Goal: Task Accomplishment & Management: Use online tool/utility

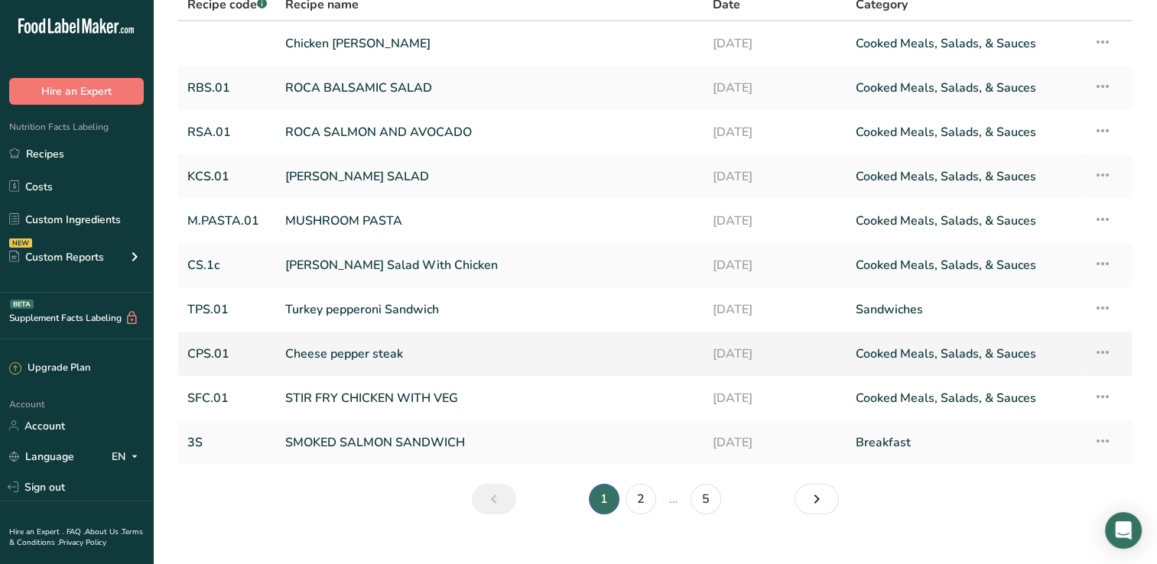
scroll to position [148, 0]
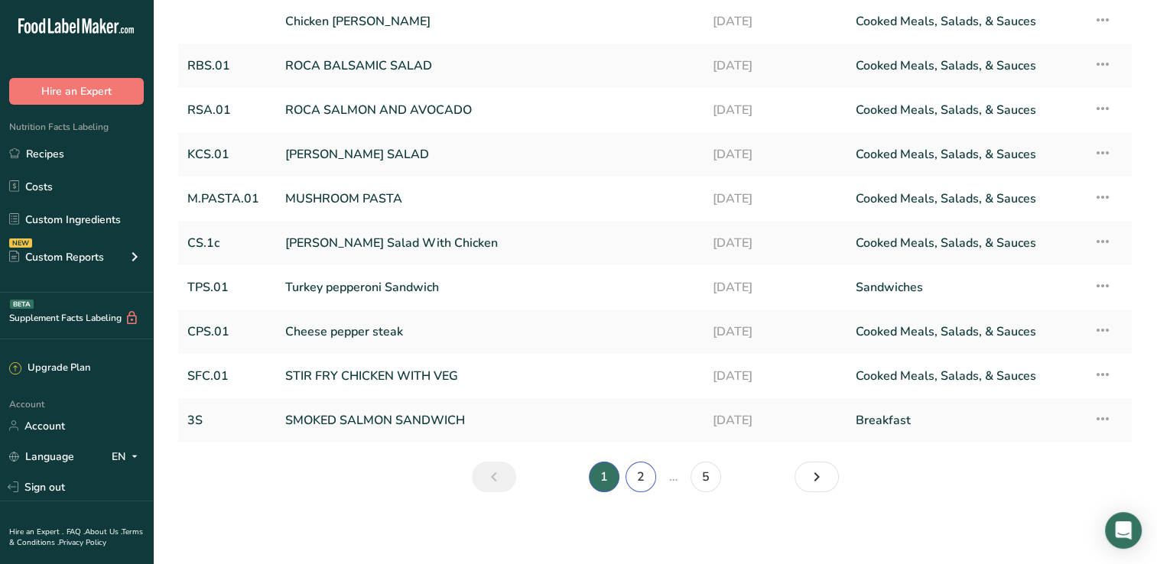
click at [633, 475] on link "2" at bounding box center [640, 477] width 31 height 31
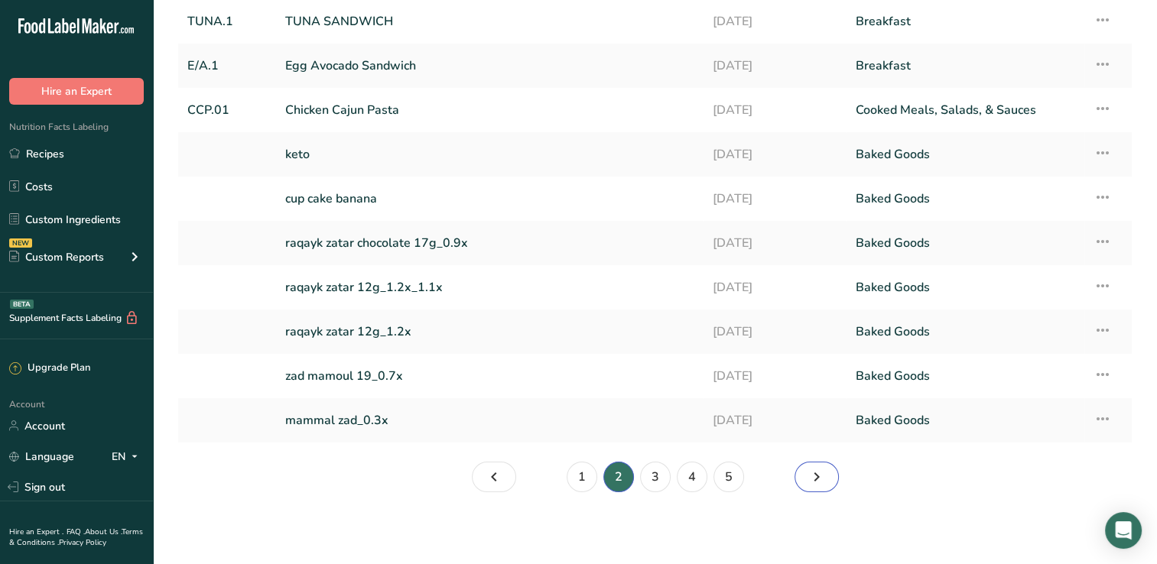
click at [812, 476] on icon "Page 3." at bounding box center [816, 477] width 18 height 28
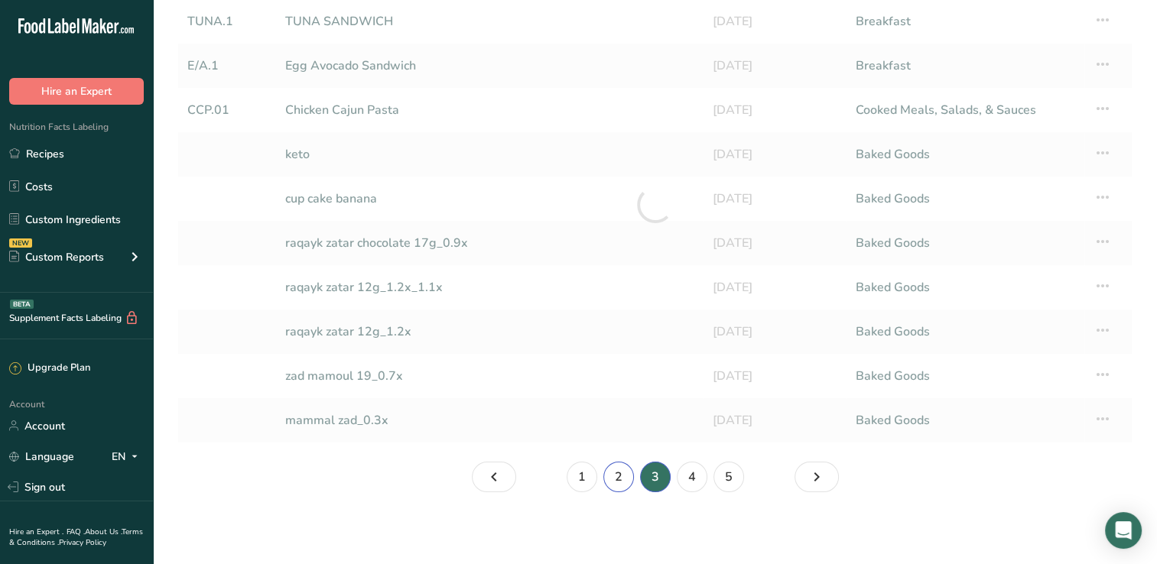
click at [618, 472] on link "2" at bounding box center [618, 477] width 31 height 31
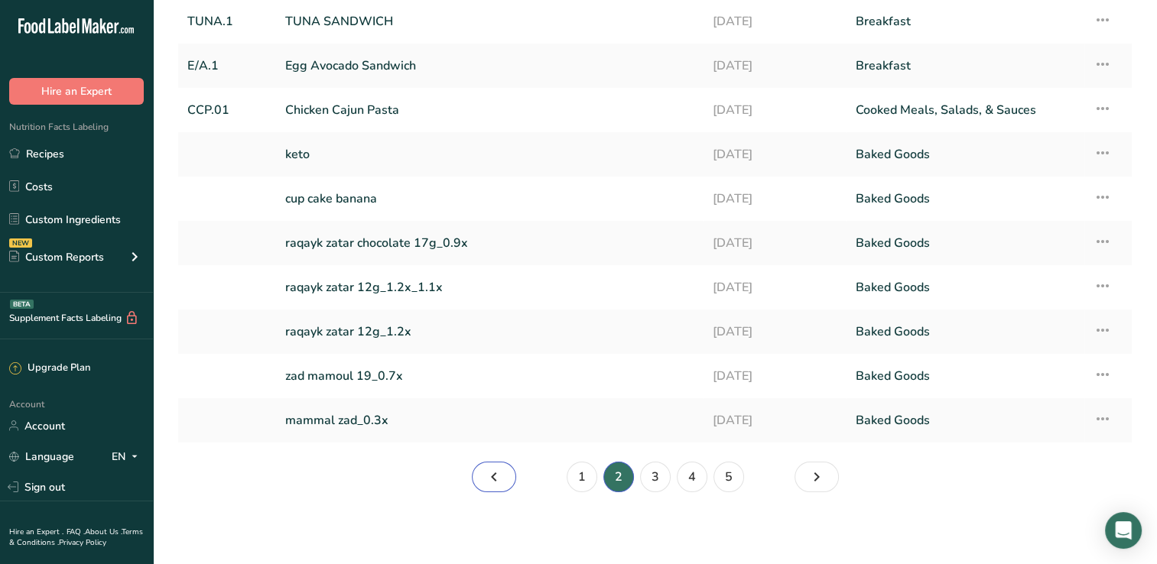
click at [486, 469] on icon "Page 1." at bounding box center [494, 477] width 18 height 28
click at [382, 113] on link "Chicken Cajun Pasta" at bounding box center [489, 110] width 409 height 32
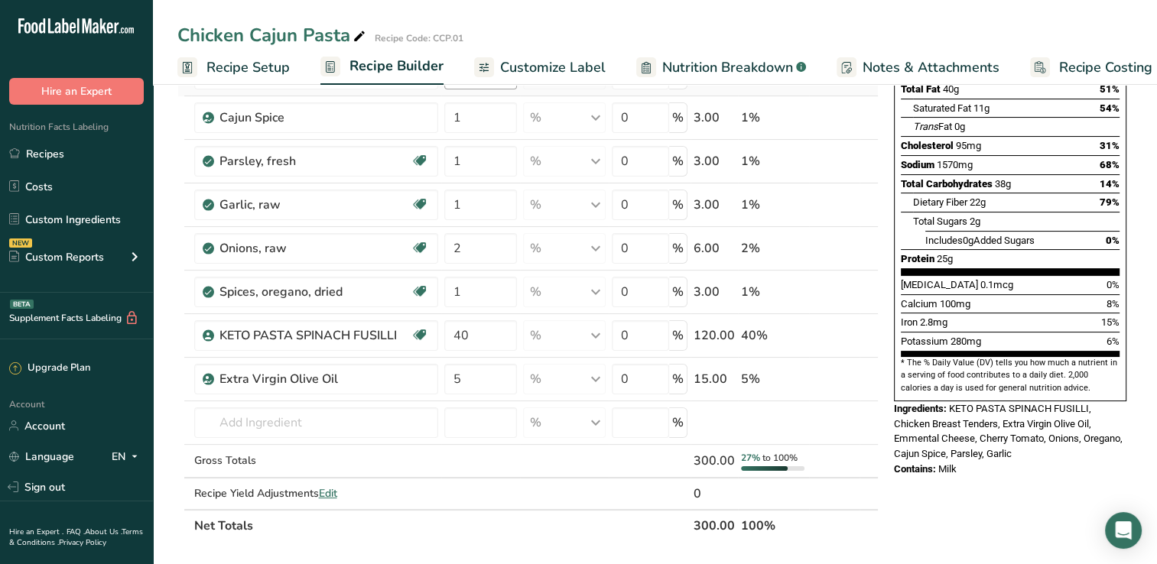
scroll to position [234, 0]
click at [480, 338] on input "40" at bounding box center [480, 334] width 73 height 31
type input "4"
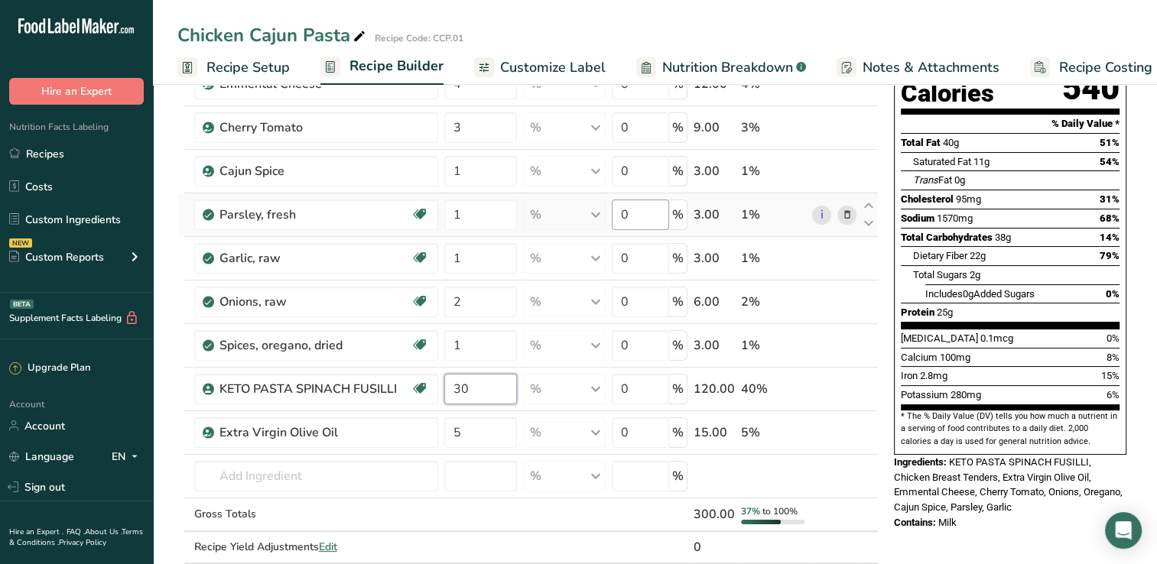
scroll to position [180, 0]
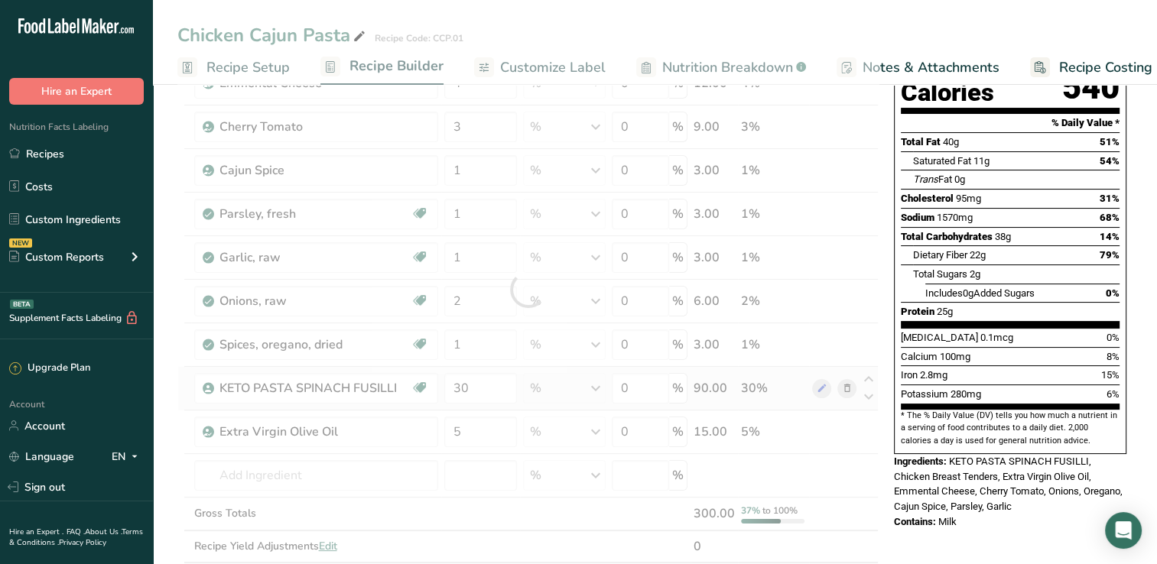
click at [716, 387] on div "Ingredient * Amount * Unit * Waste * .a-a{fill:#347362;}.b-a{fill:#fff;} Grams …" at bounding box center [527, 289] width 701 height 609
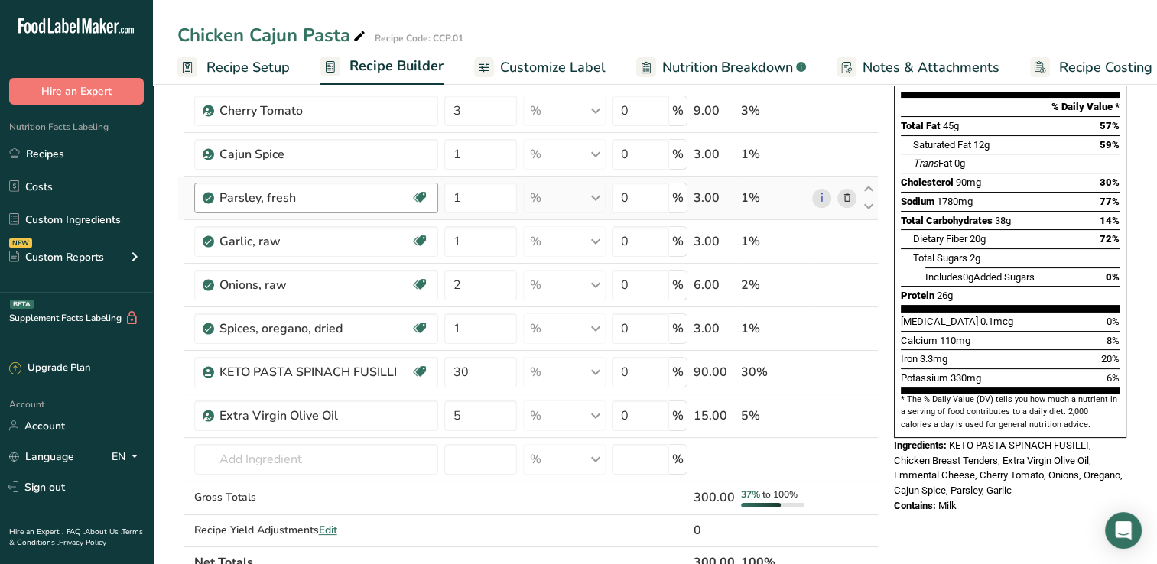
scroll to position [193, 0]
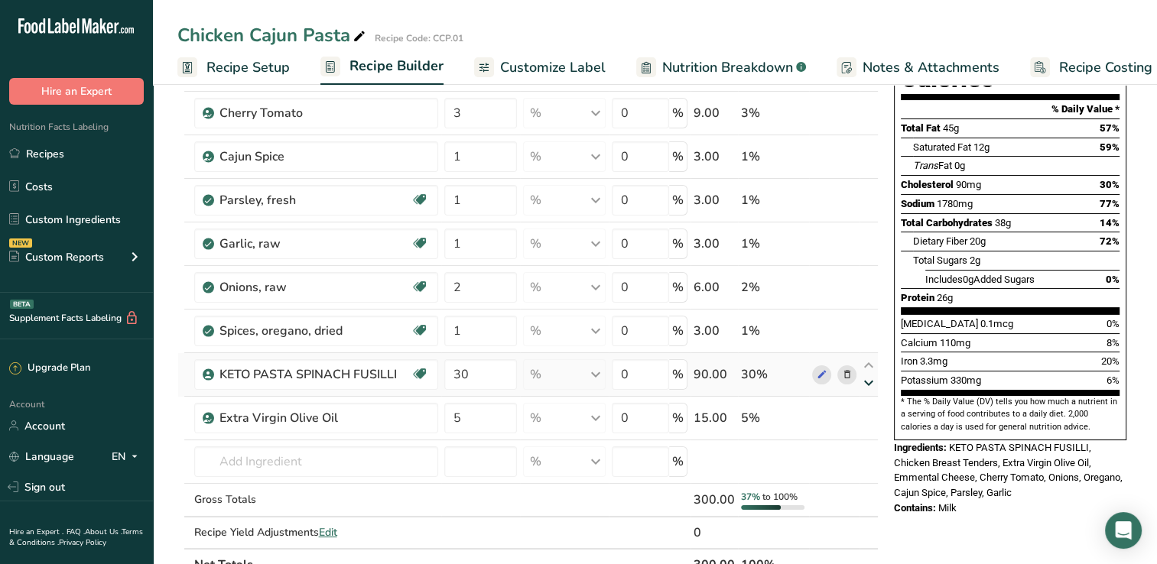
click at [868, 380] on icon at bounding box center [868, 383] width 18 height 11
type input "5"
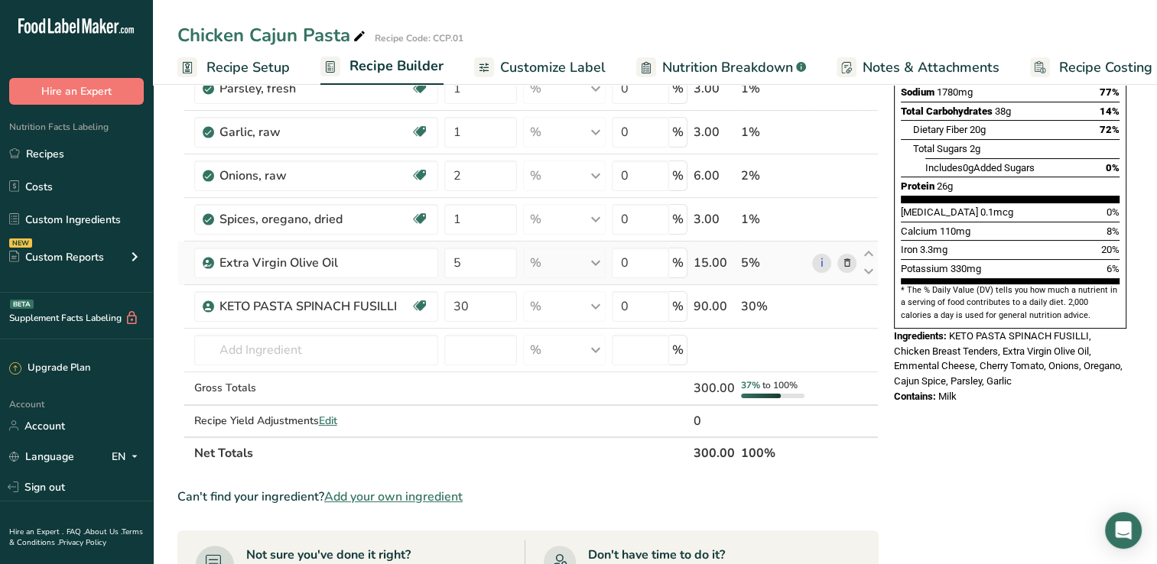
scroll to position [307, 0]
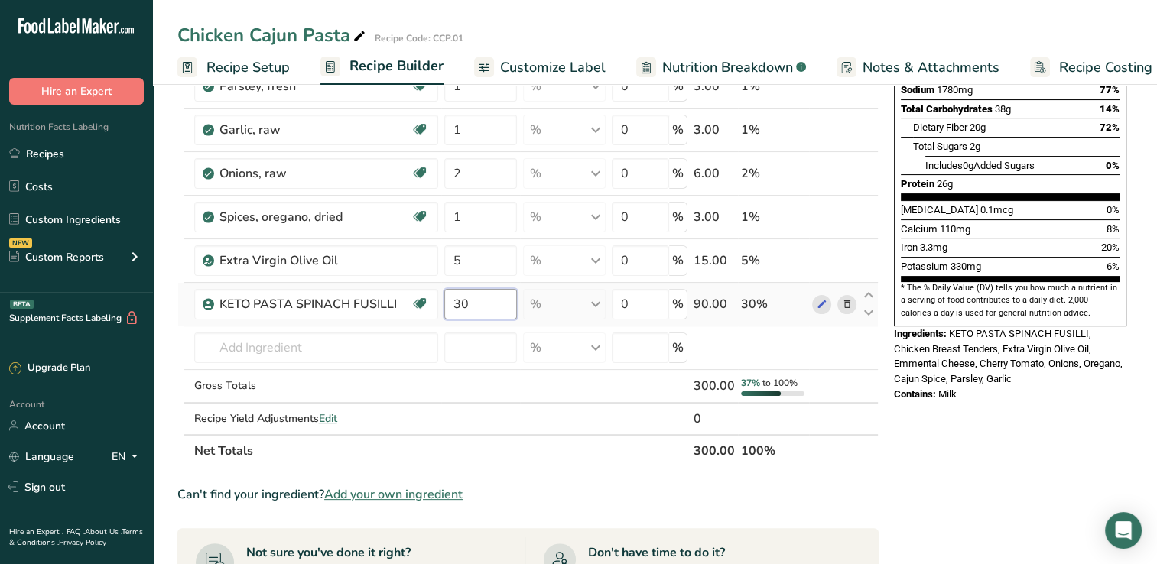
click at [477, 305] on input "30" at bounding box center [480, 304] width 73 height 31
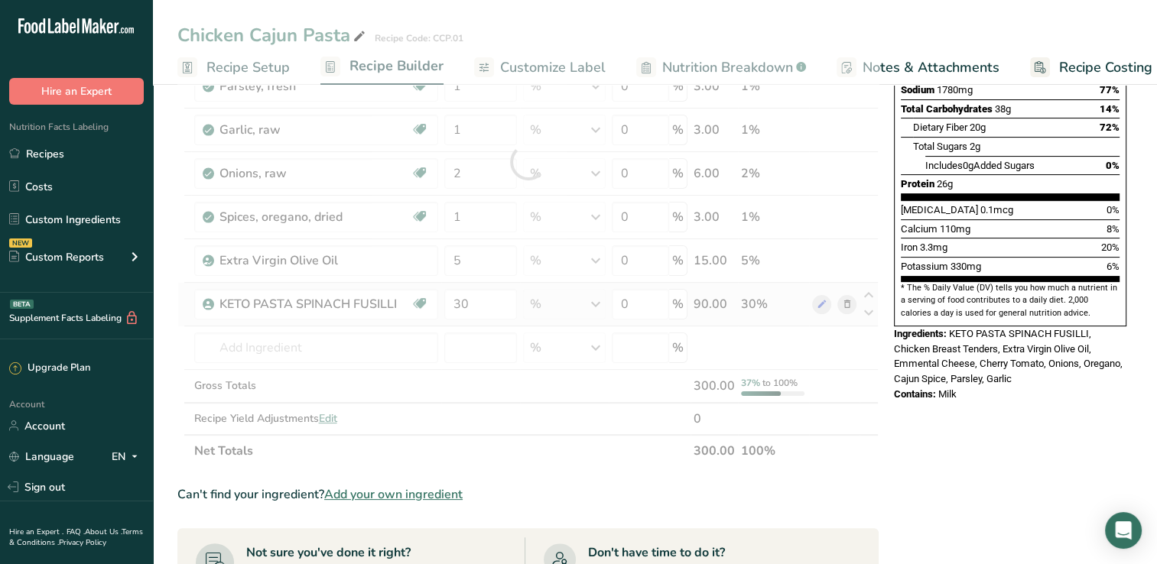
click at [596, 304] on div "Ingredient * Amount * Unit * Waste * .a-a{fill:#347362;}.b-a{fill:#fff;} Grams …" at bounding box center [527, 162] width 701 height 609
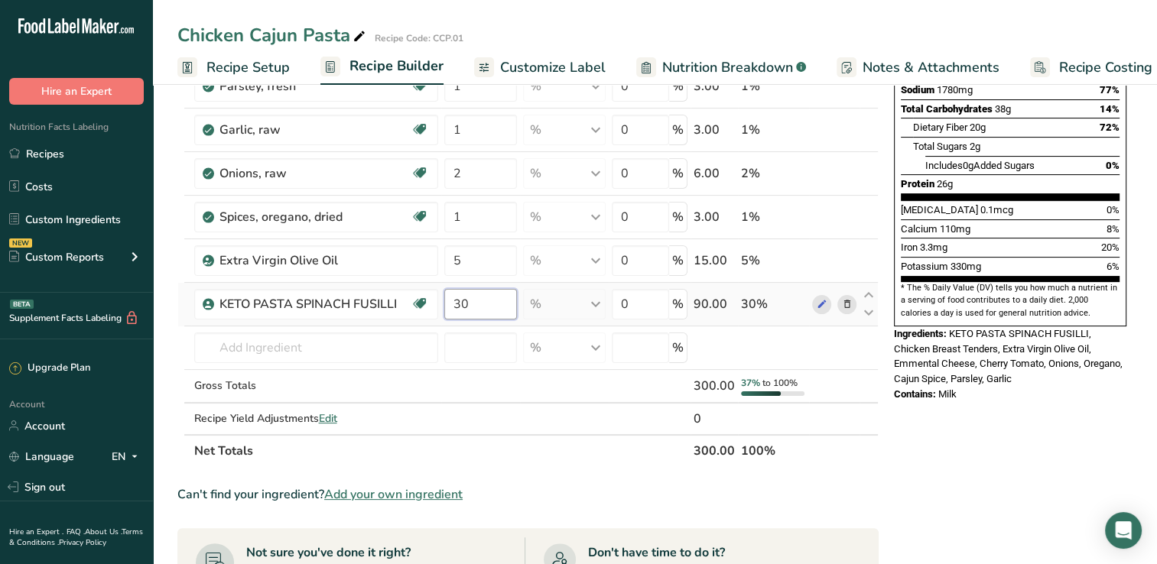
click at [473, 300] on input "30" at bounding box center [480, 304] width 73 height 31
type input "3"
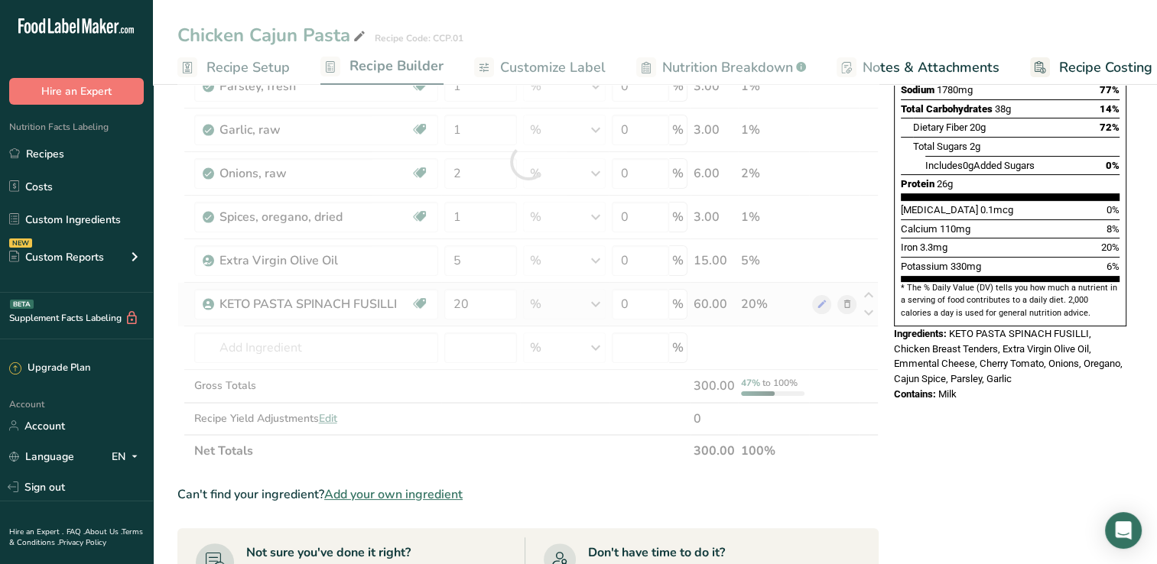
click at [728, 307] on div "Ingredient * Amount * Unit * Waste * .a-a{fill:#347362;}.b-a{fill:#fff;} Grams …" at bounding box center [527, 162] width 701 height 609
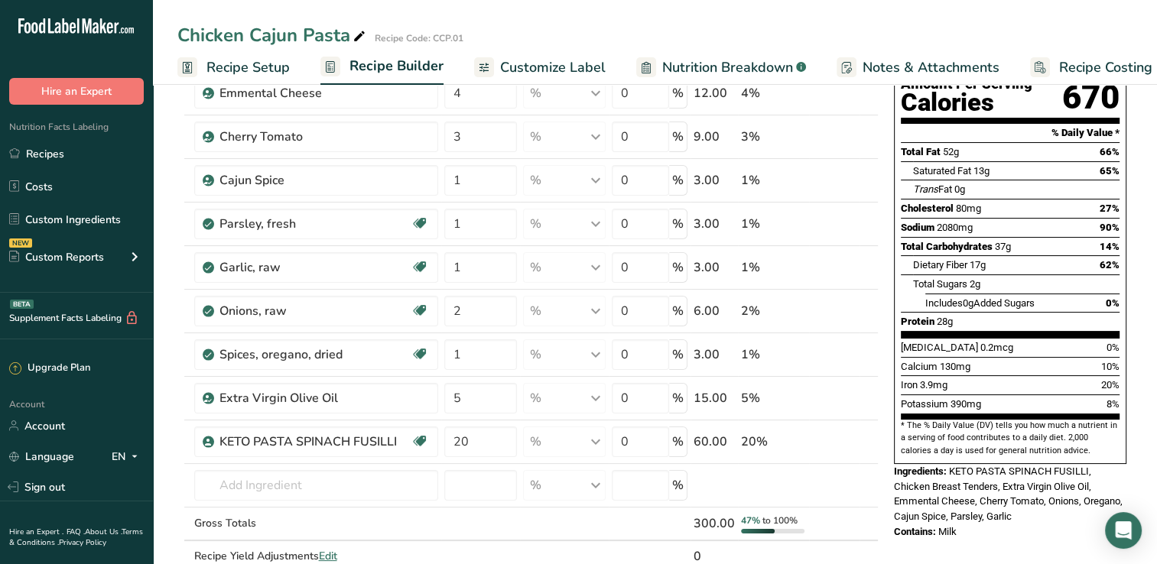
scroll to position [173, 0]
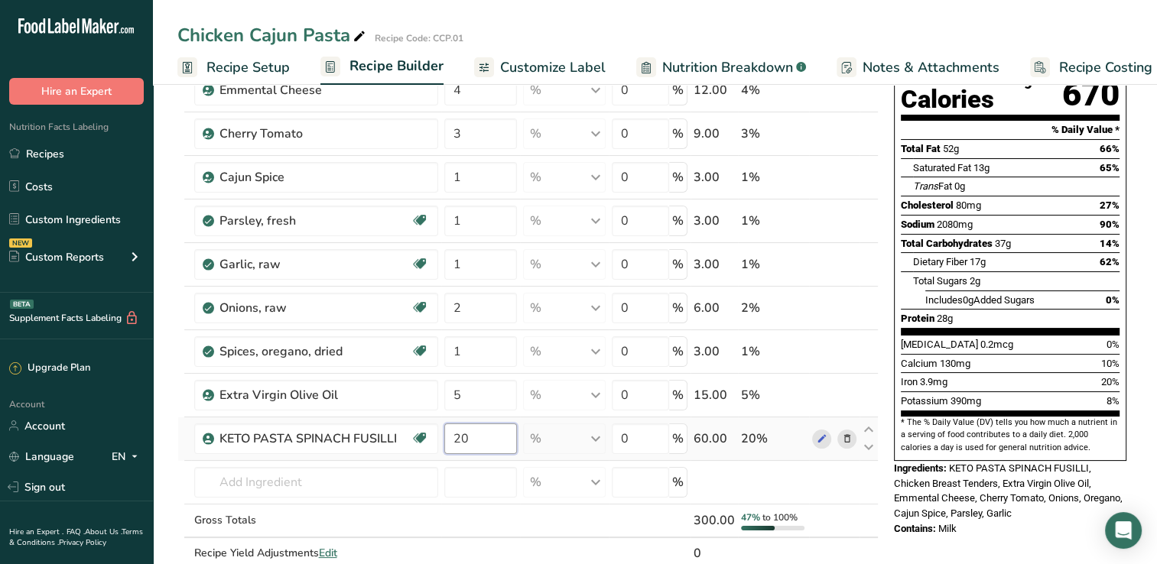
click at [468, 435] on input "20" at bounding box center [480, 439] width 73 height 31
type input "2"
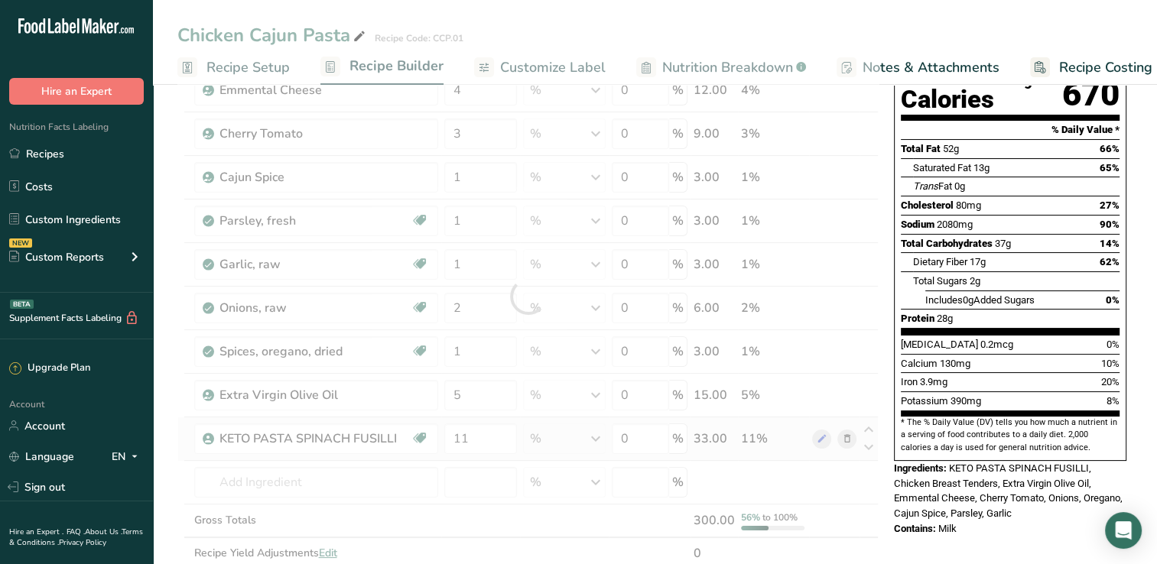
click at [797, 436] on div "Ingredient * Amount * Unit * Waste * .a-a{fill:#347362;}.b-a{fill:#fff;} Grams …" at bounding box center [527, 296] width 701 height 609
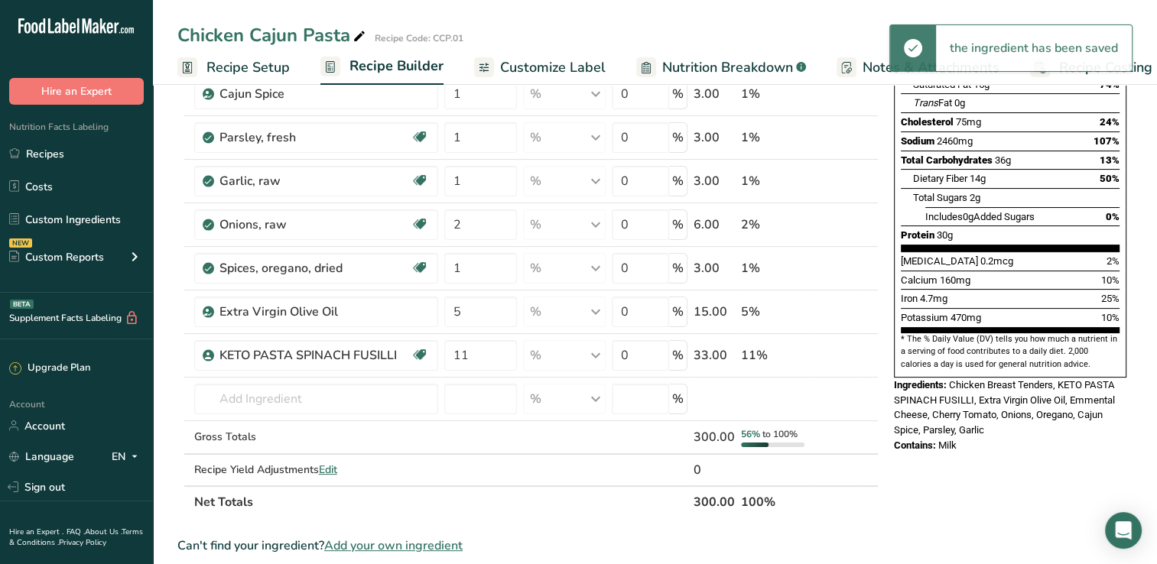
scroll to position [286, 0]
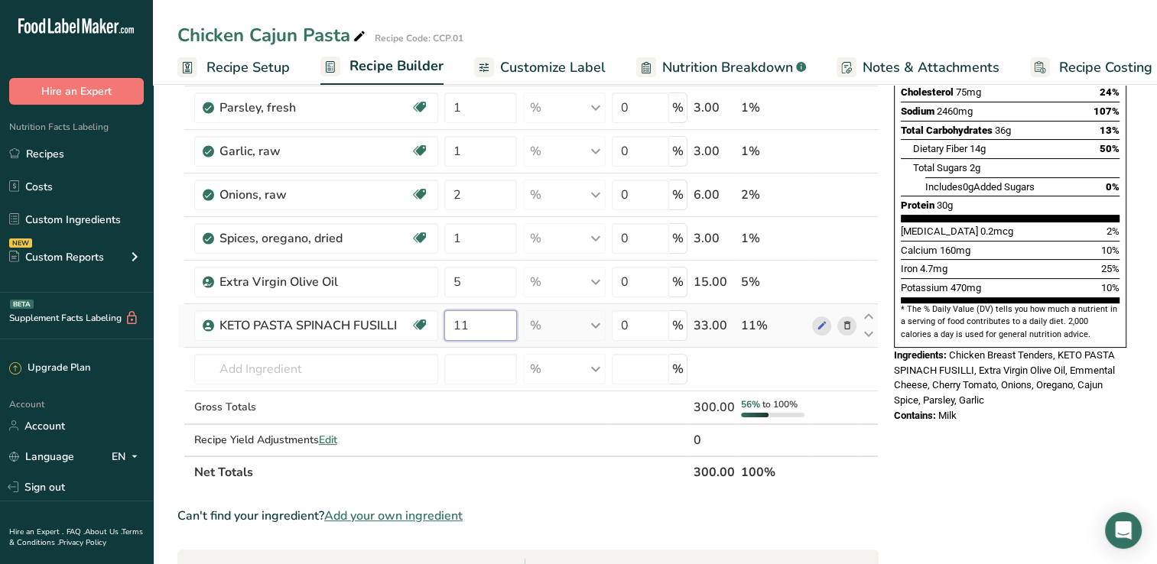
click at [468, 323] on input "11" at bounding box center [480, 325] width 73 height 31
type input "1"
type input "60"
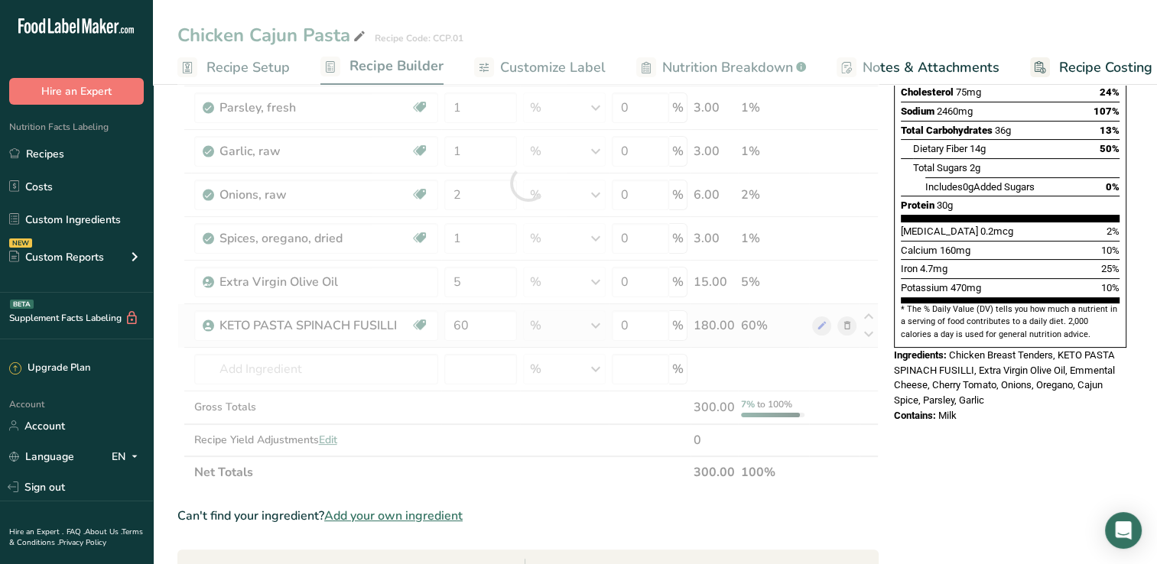
click at [795, 323] on div "Ingredient * Amount * Unit * Waste * .a-a{fill:#347362;}.b-a{fill:#fff;} Grams …" at bounding box center [527, 183] width 701 height 609
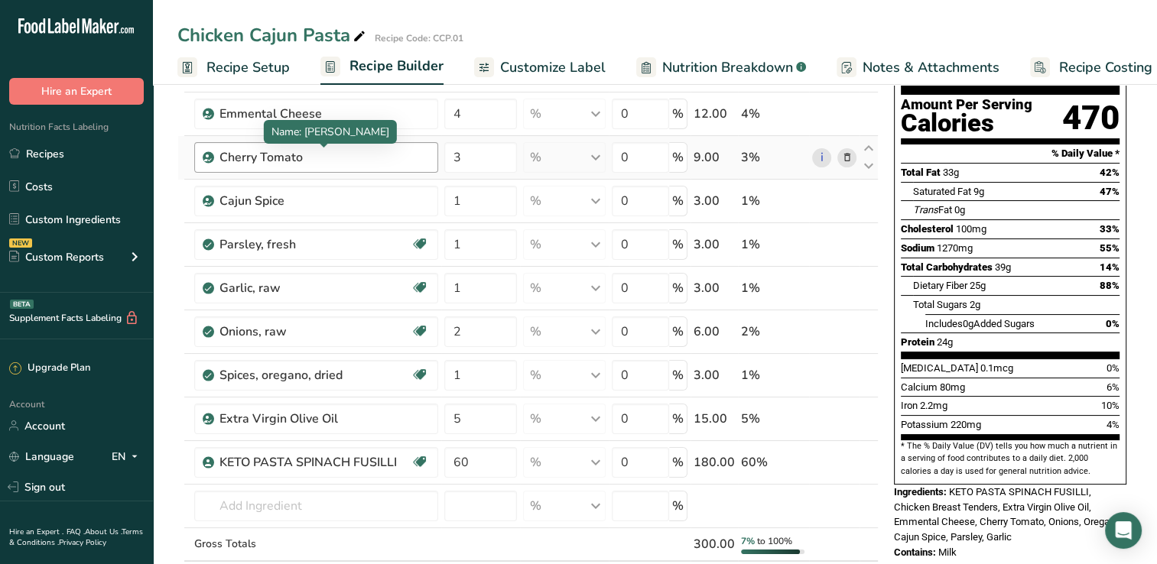
scroll to position [150, 0]
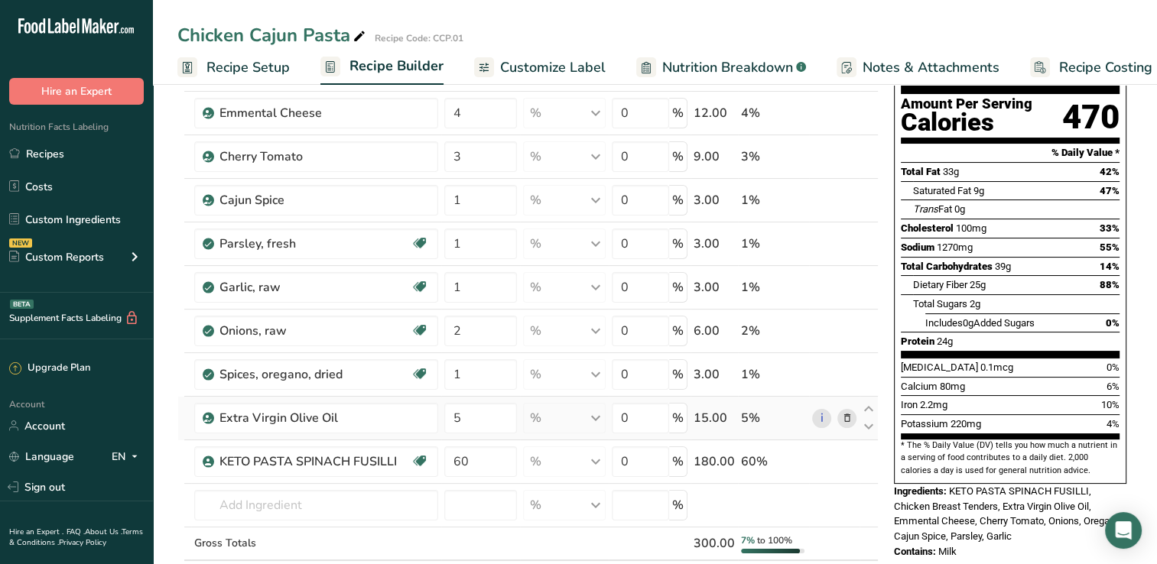
click at [850, 411] on icon at bounding box center [846, 419] width 11 height 16
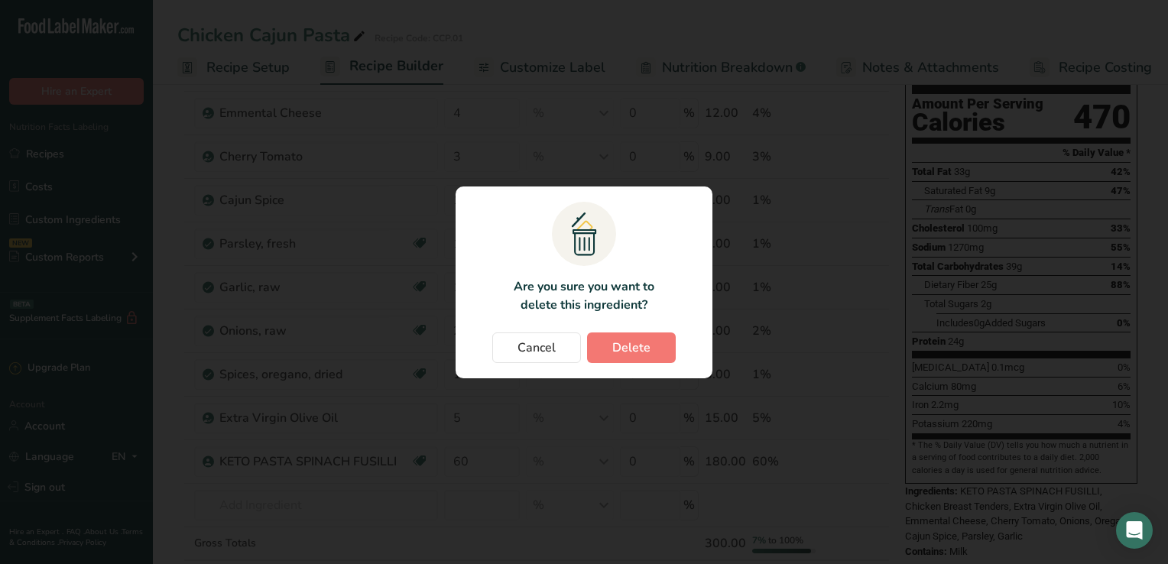
click at [778, 393] on div "Change password modal" at bounding box center [584, 282] width 1168 height 564
click at [531, 342] on span "Cancel" at bounding box center [537, 348] width 38 height 18
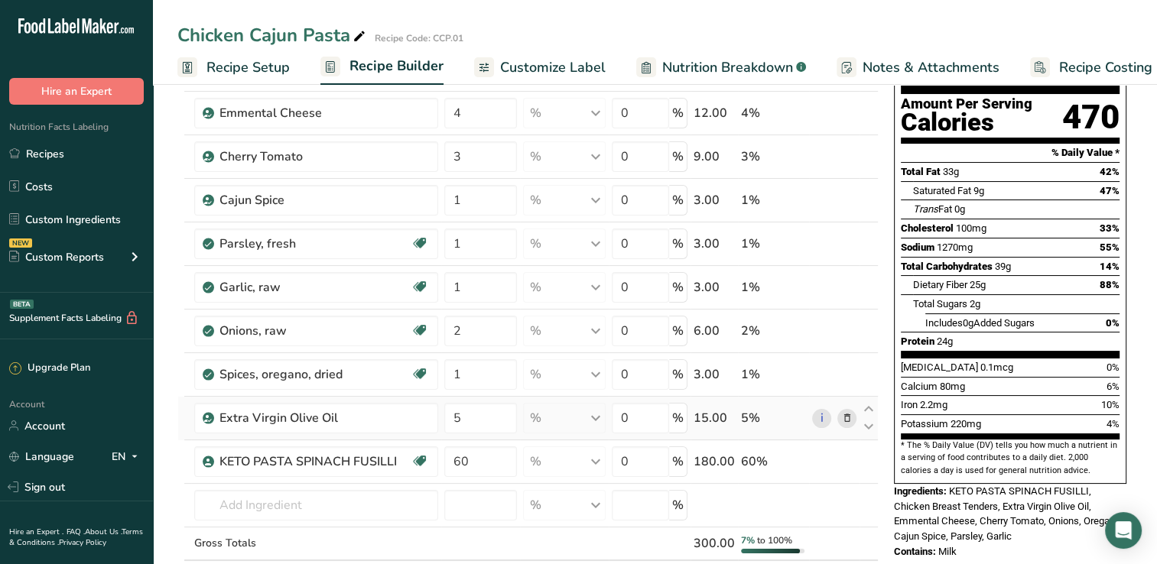
click at [755, 409] on div "5%" at bounding box center [773, 418] width 65 height 18
click at [478, 420] on input "5" at bounding box center [480, 418] width 73 height 31
type input "5"
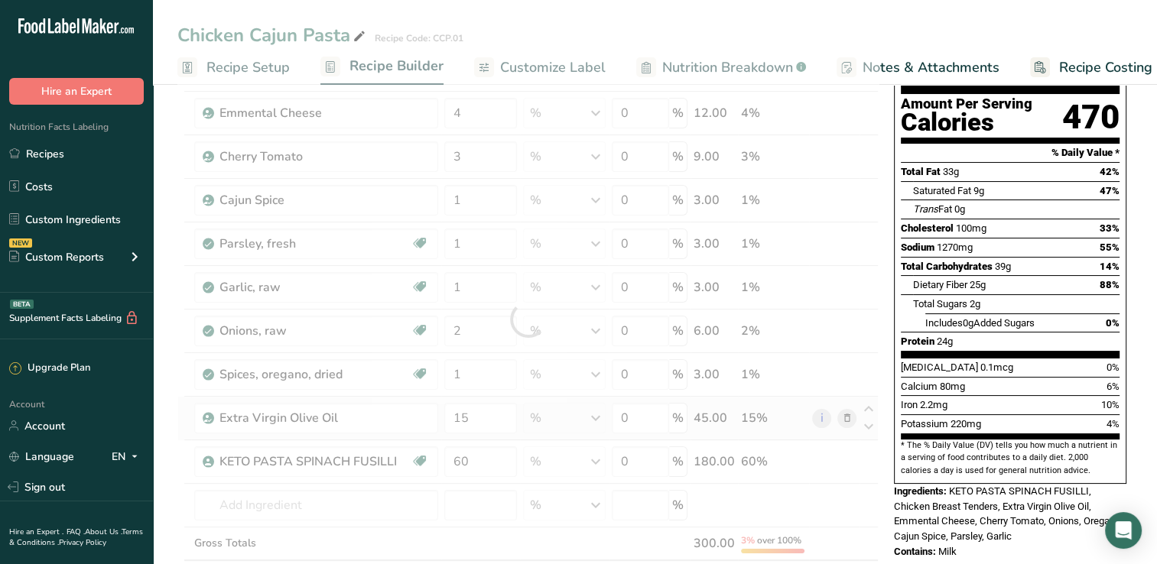
click at [773, 417] on div "Ingredient * Amount * Unit * Waste * .a-a{fill:#347362;}.b-a{fill:#fff;} Grams …" at bounding box center [527, 319] width 701 height 609
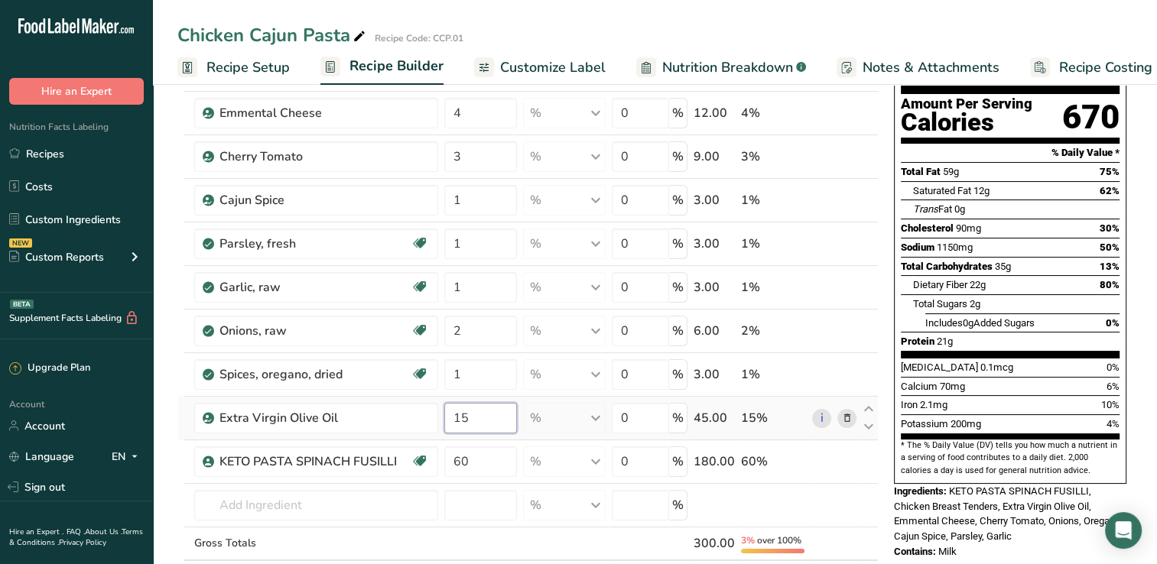
click at [487, 420] on input "15" at bounding box center [480, 418] width 73 height 31
type input "1"
type input "2"
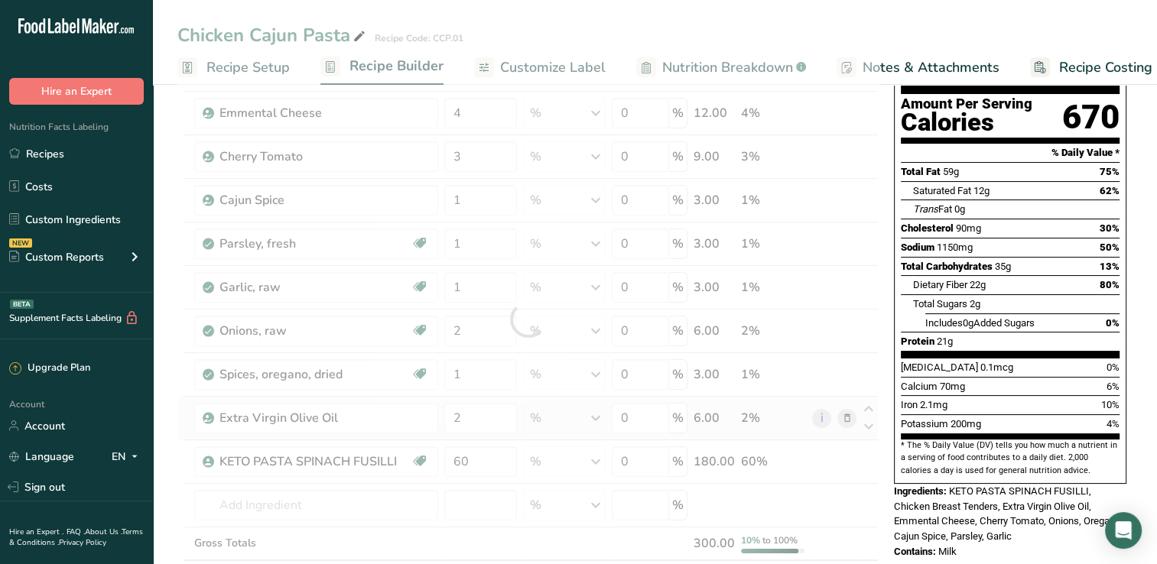
click at [711, 418] on div "Ingredient * Amount * Unit * Waste * .a-a{fill:#347362;}.b-a{fill:#fff;} Grams …" at bounding box center [527, 319] width 701 height 609
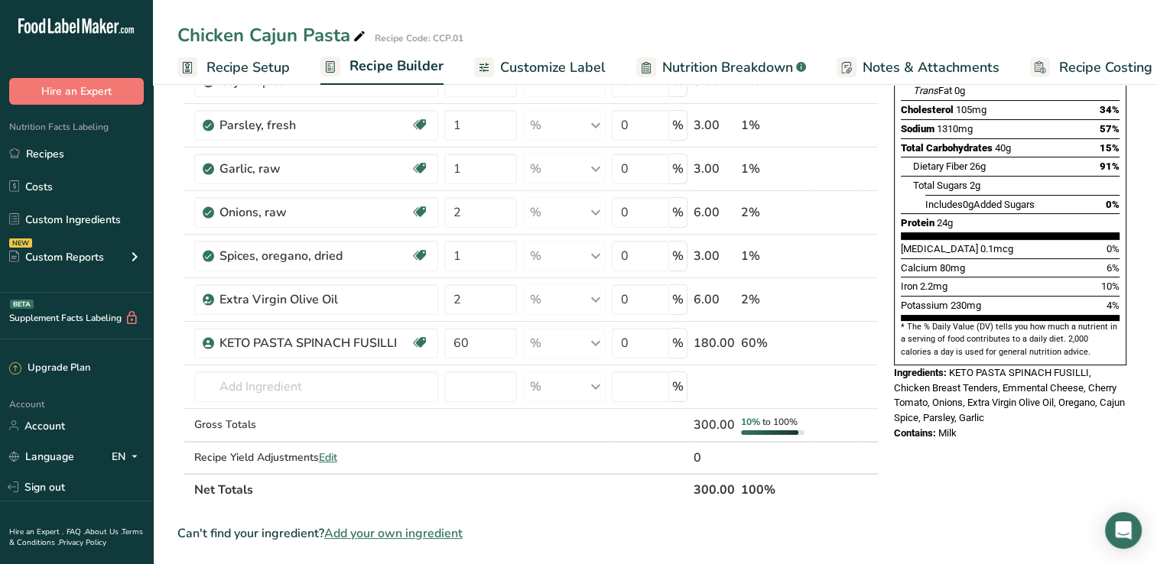
scroll to position [265, 0]
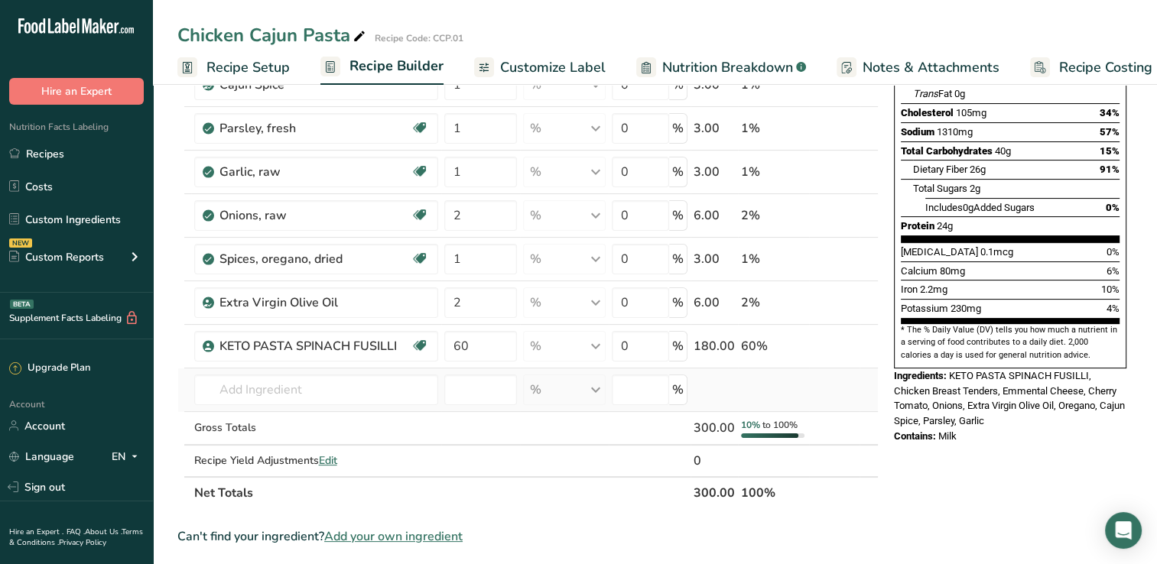
click at [829, 384] on td at bounding box center [834, 390] width 50 height 44
click at [868, 353] on icon at bounding box center [868, 354] width 18 height 11
click at [916, 444] on div "Nutrition Facts About 1 Serving Per Container Serving Size 300g Amount Per Serv…" at bounding box center [1010, 432] width 245 height 1187
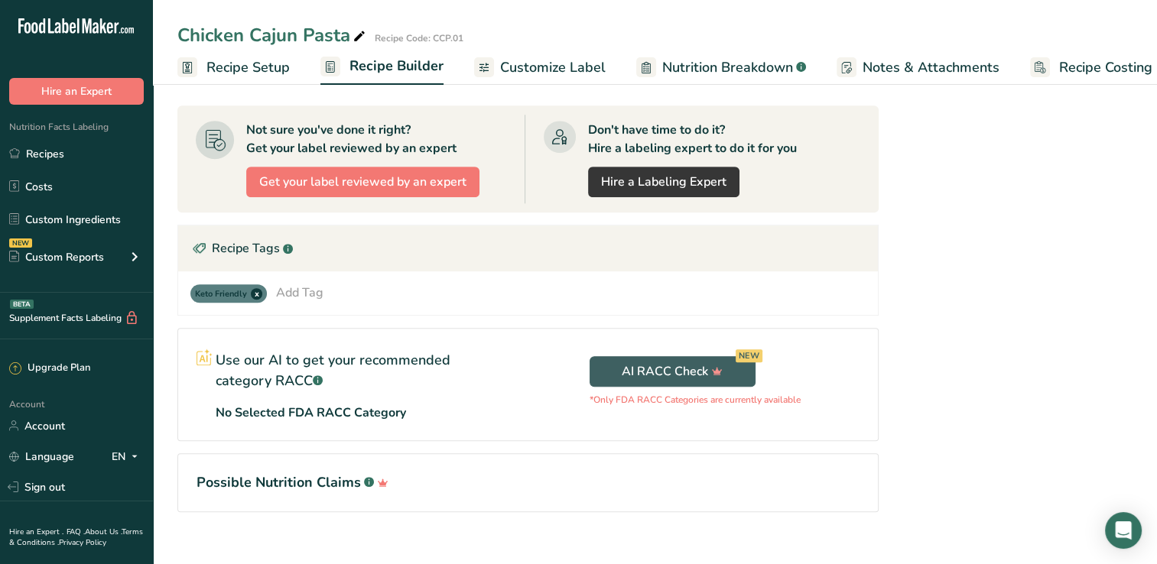
scroll to position [746, 0]
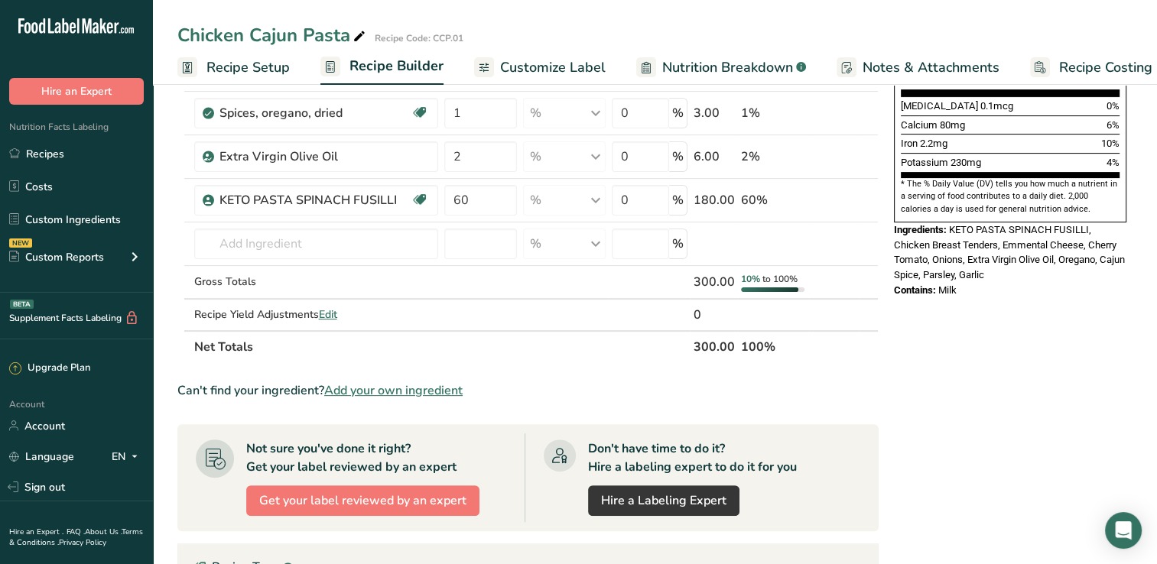
scroll to position [410, 0]
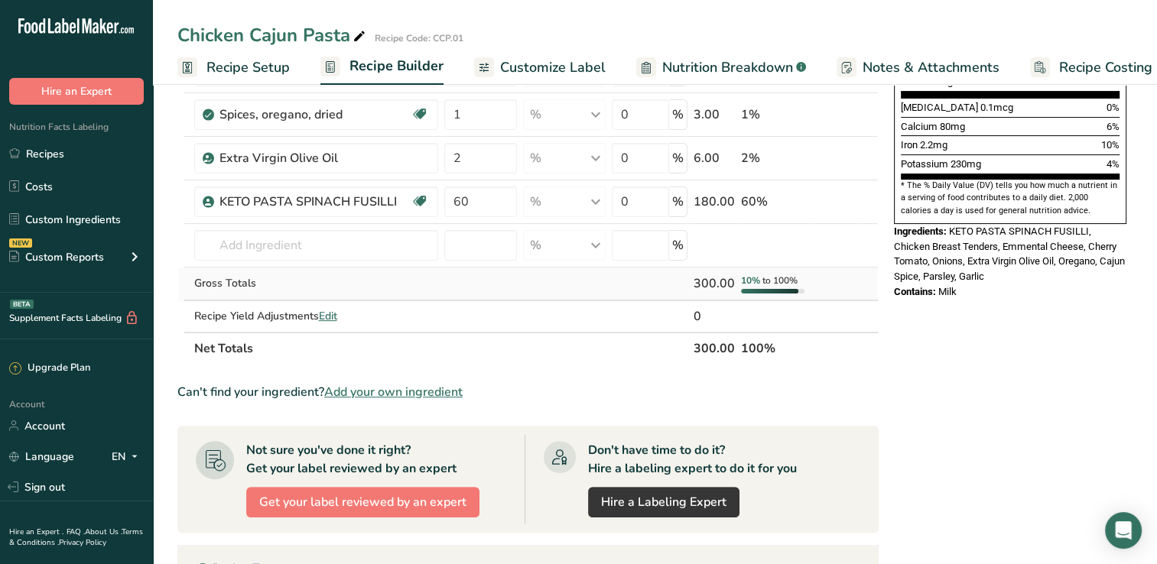
click at [709, 281] on div "300.00" at bounding box center [713, 283] width 41 height 18
click at [719, 237] on td at bounding box center [713, 246] width 47 height 44
click at [846, 278] on td at bounding box center [834, 285] width 50 height 34
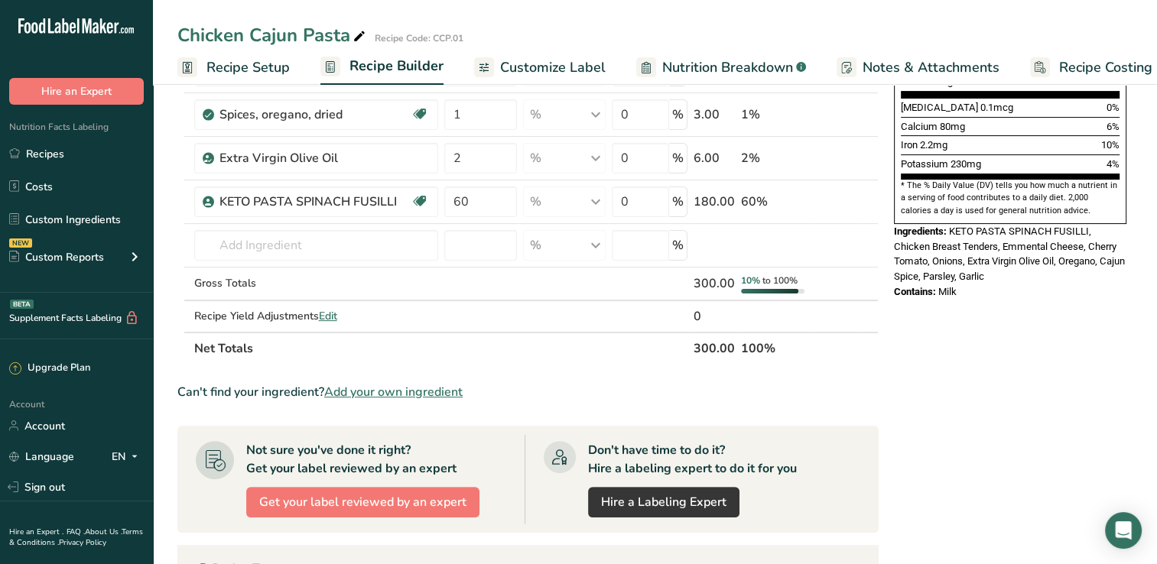
click at [980, 368] on div "Nutrition Facts About 1 Serving Per Container Serving Size 300g Amount Per Serv…" at bounding box center [1010, 287] width 245 height 1187
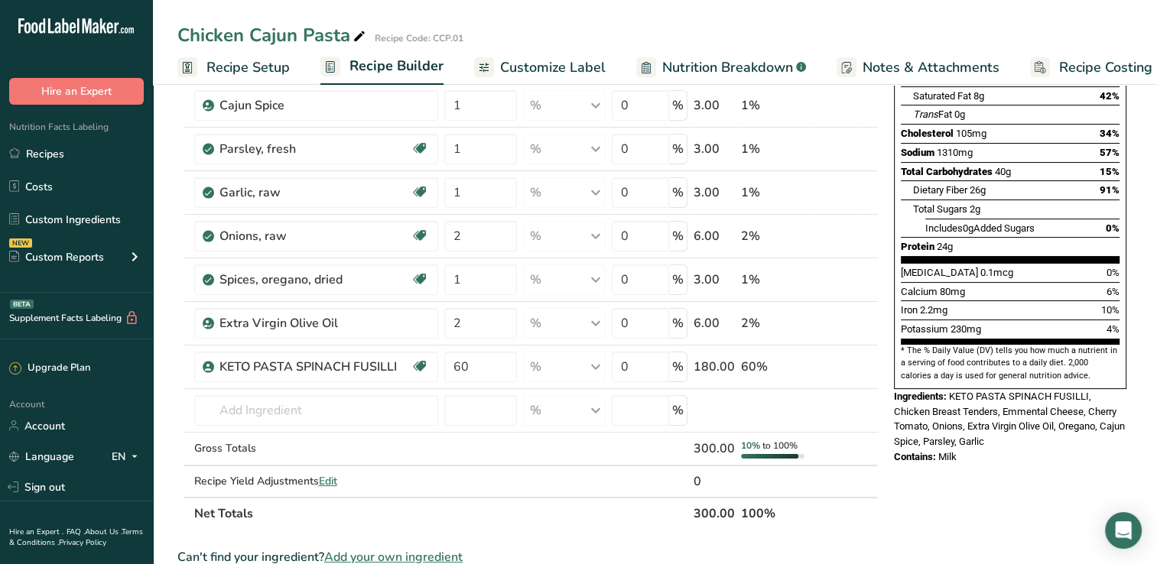
scroll to position [247, 0]
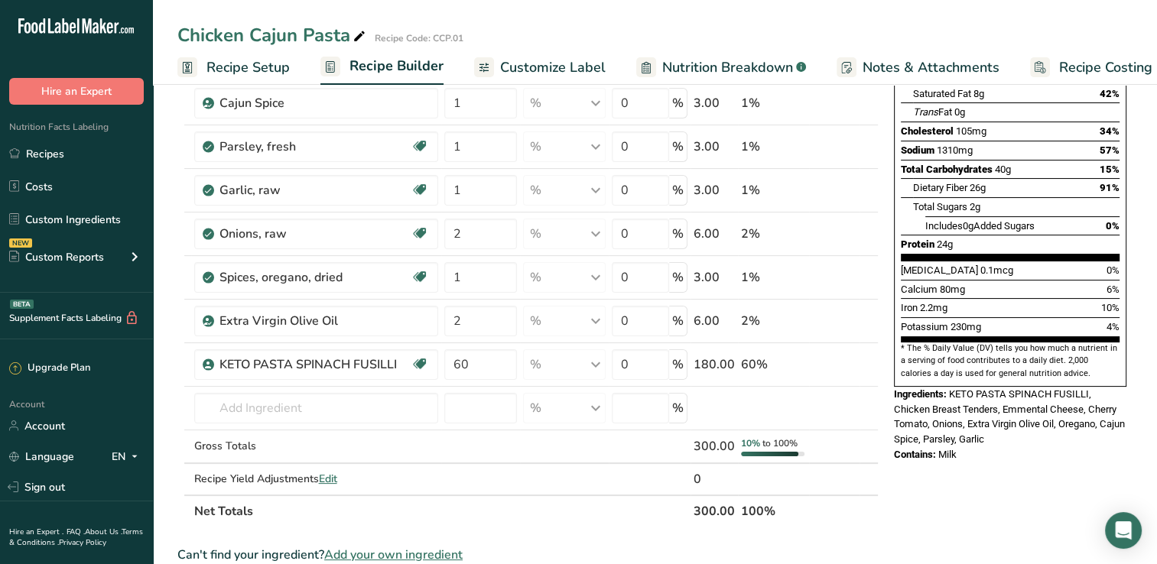
click at [239, 63] on span "Recipe Setup" at bounding box center [247, 67] width 83 height 21
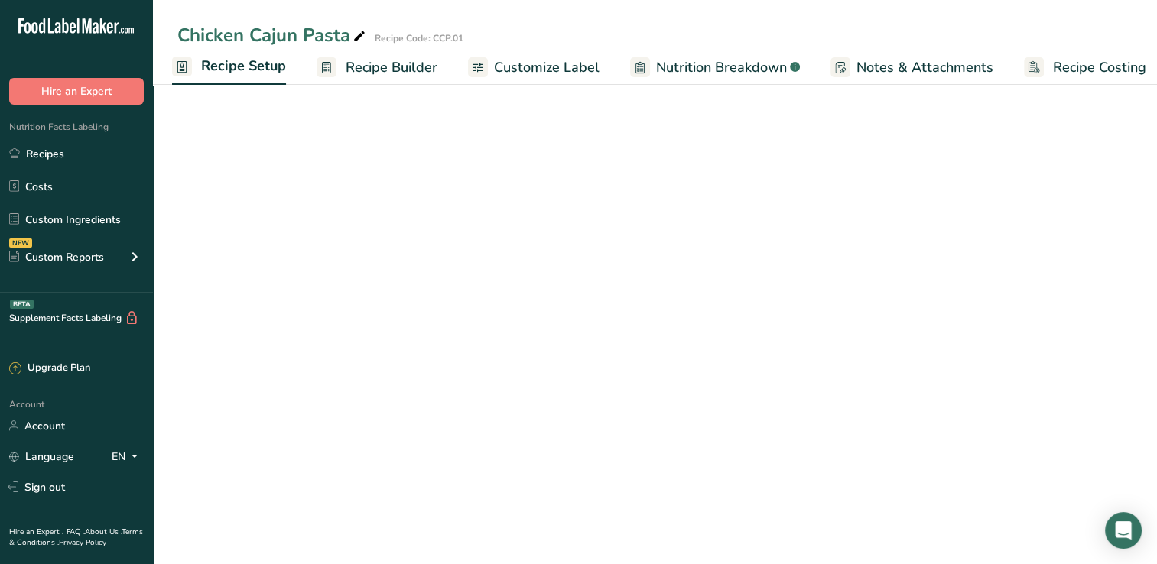
scroll to position [137, 0]
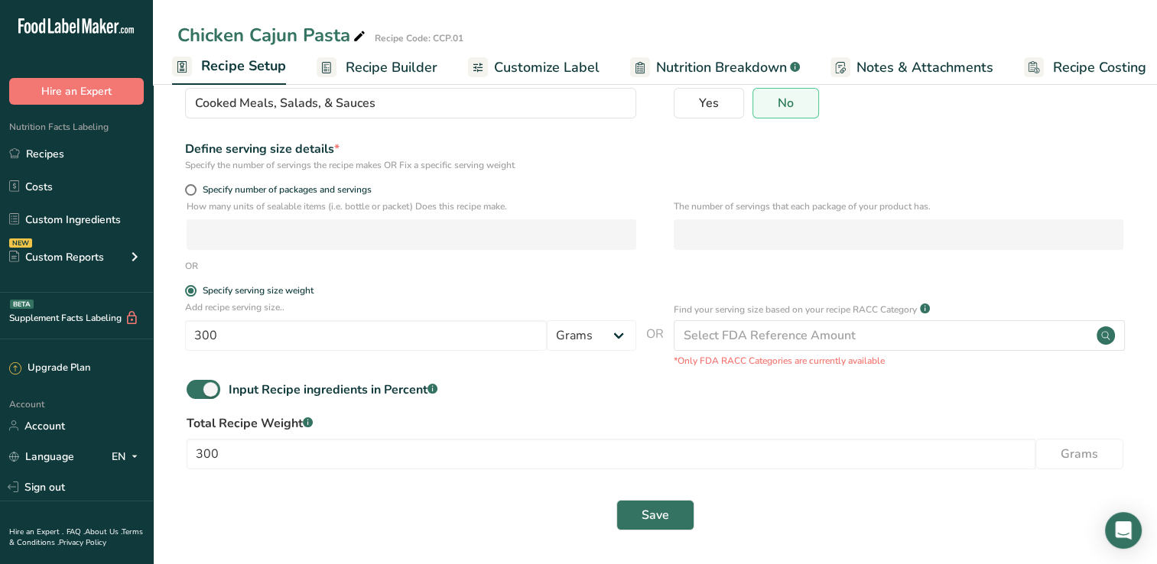
click at [368, 67] on span "Recipe Builder" at bounding box center [392, 67] width 92 height 21
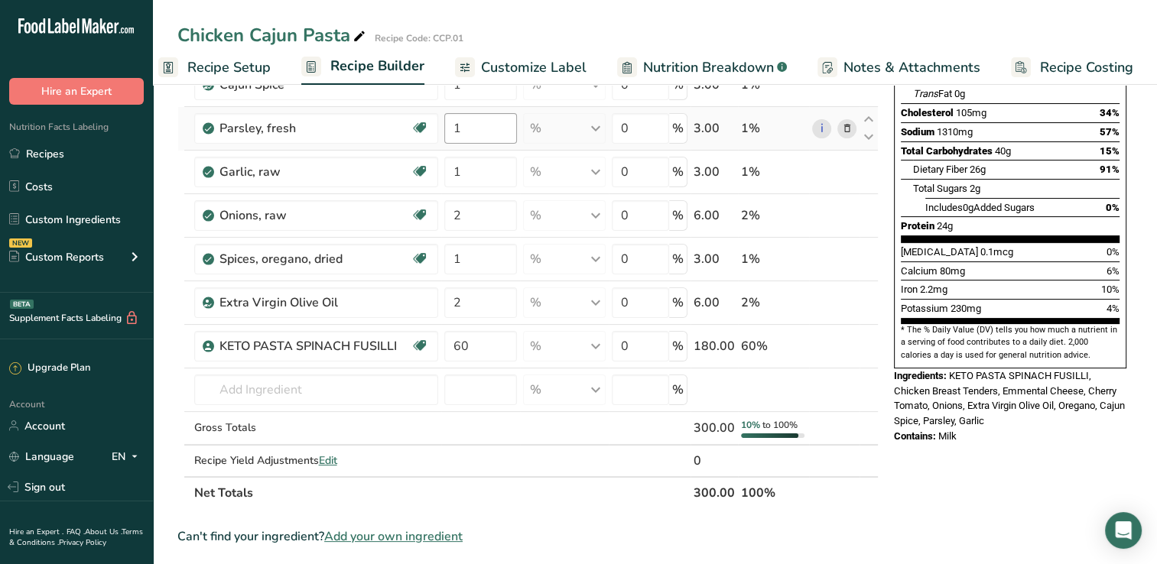
scroll to position [266, 0]
click at [826, 388] on td at bounding box center [834, 390] width 50 height 44
click at [992, 527] on div "Nutrition Facts About 1 Serving Per Container Serving Size 300g Amount Per Serv…" at bounding box center [1010, 431] width 245 height 1187
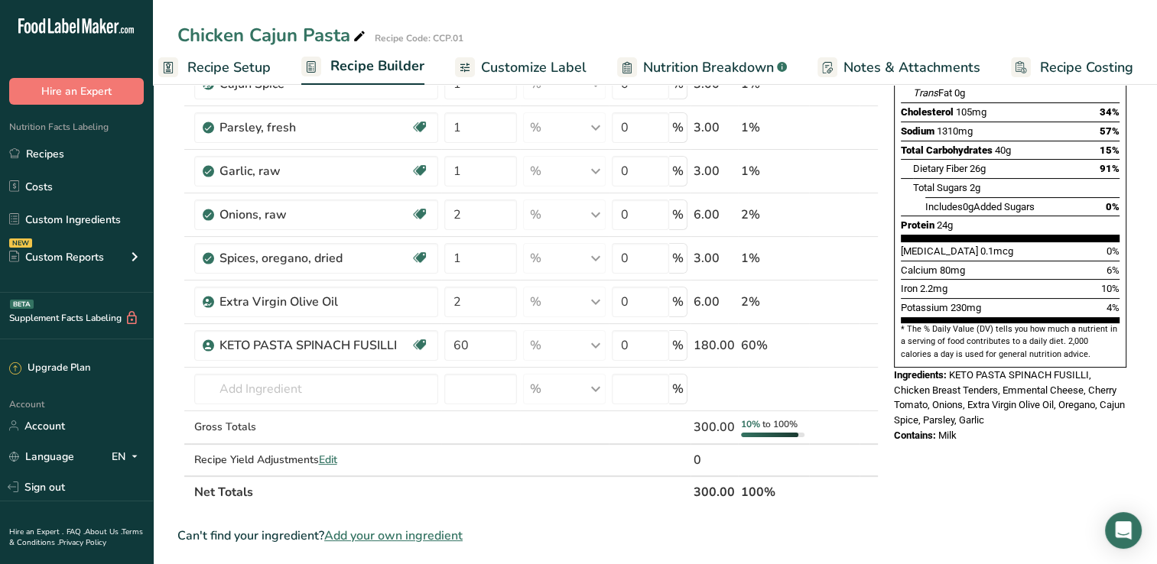
click at [992, 527] on div "Nutrition Facts About 1 Serving Per Container Serving Size 300g Amount Per Serv…" at bounding box center [1010, 431] width 245 height 1187
click at [73, 154] on link "Recipes" at bounding box center [76, 153] width 153 height 29
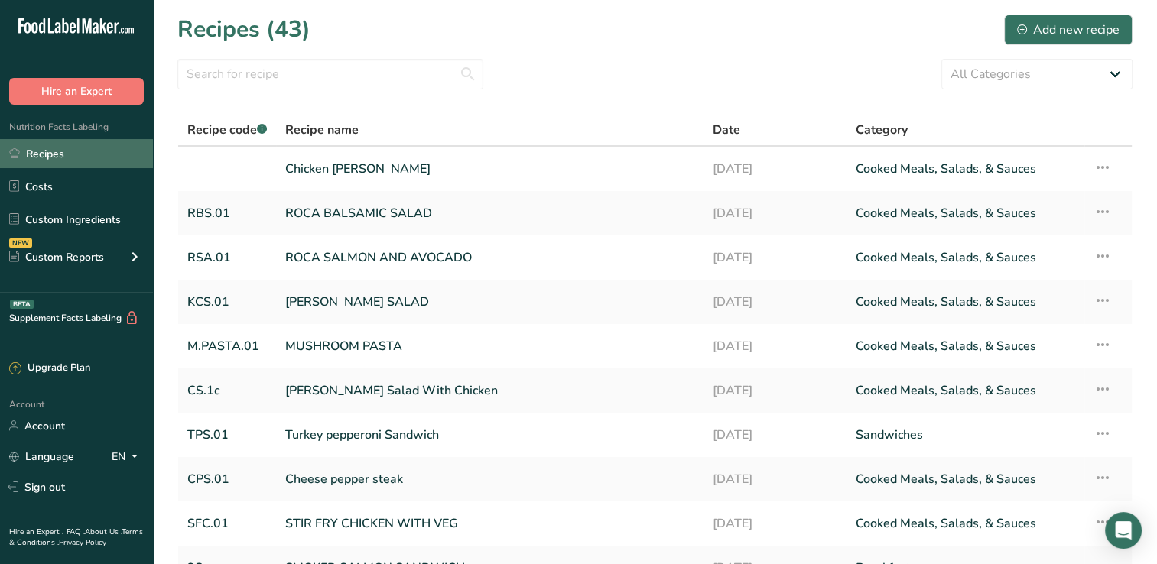
click at [52, 154] on link "Recipes" at bounding box center [76, 153] width 153 height 29
click at [48, 156] on link "Recipes" at bounding box center [76, 153] width 153 height 29
click at [1063, 21] on div "Add new recipe" at bounding box center [1068, 30] width 102 height 18
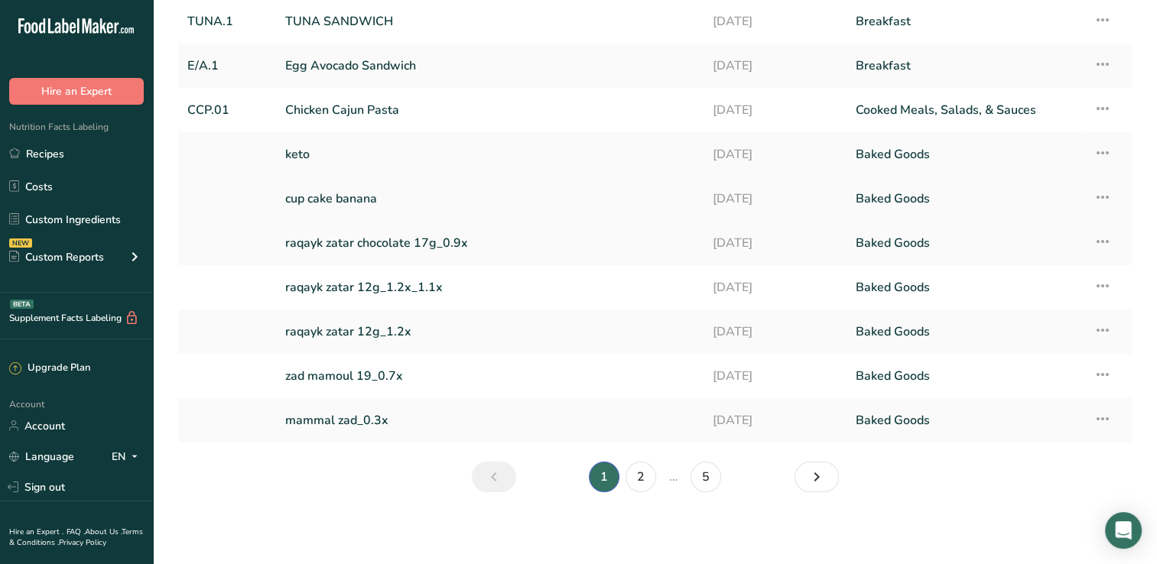
scroll to position [148, 0]
click at [359, 105] on link "Chicken Cajun Pasta" at bounding box center [489, 110] width 409 height 32
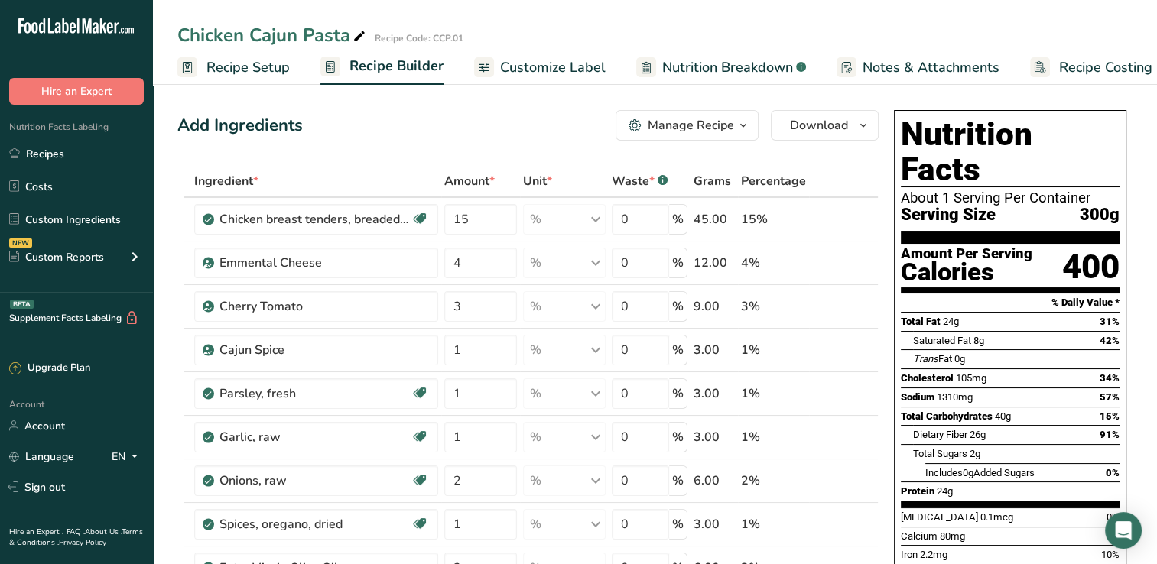
click at [736, 67] on span "Nutrition Breakdown" at bounding box center [727, 67] width 131 height 21
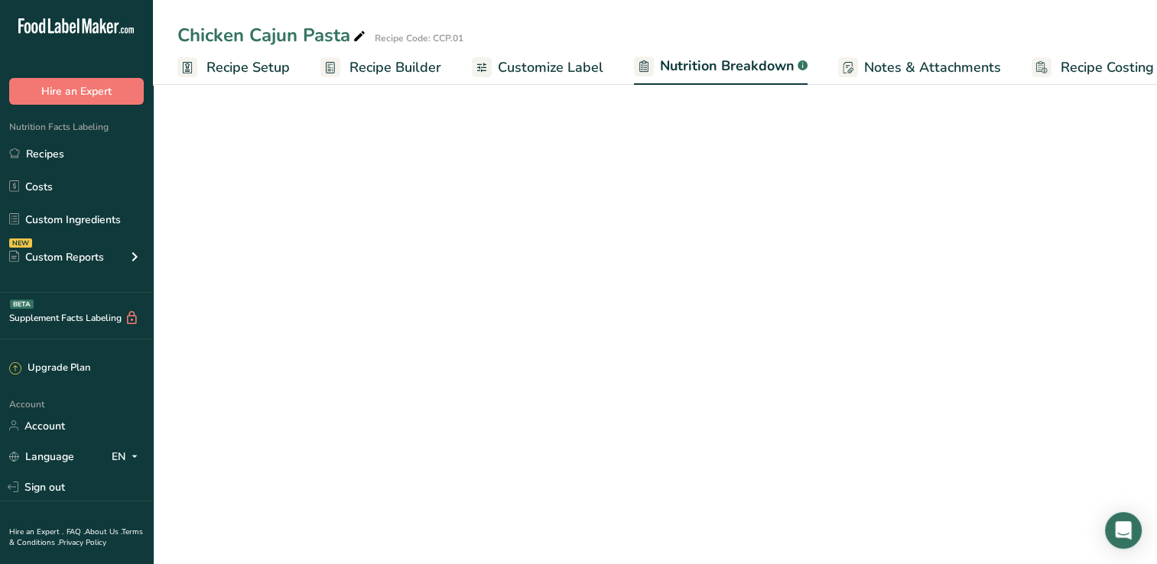
scroll to position [0, 21]
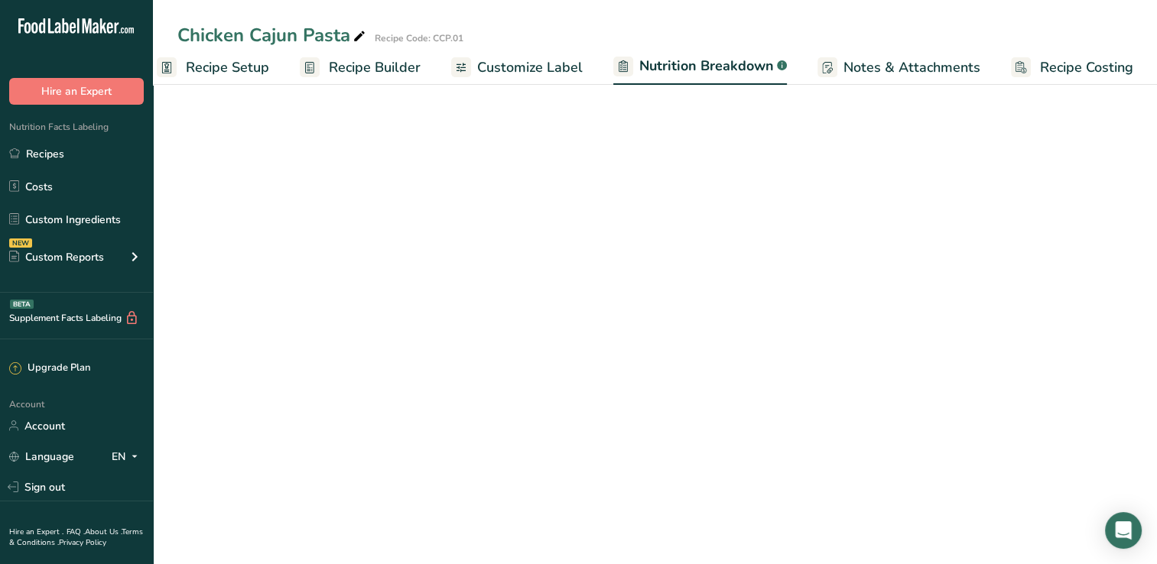
select select "Calories"
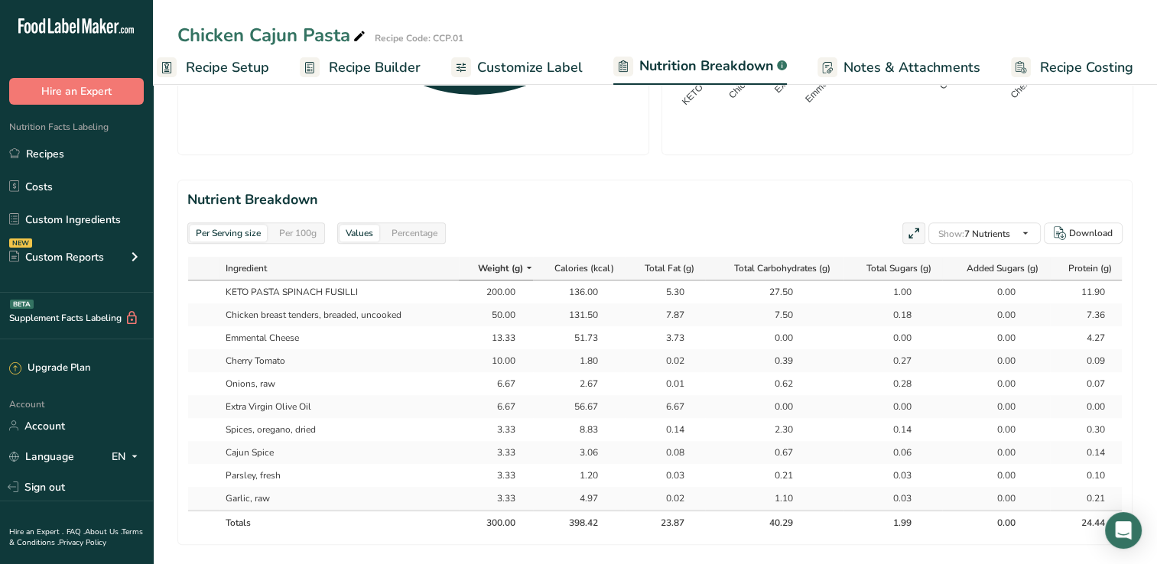
scroll to position [602, 0]
